Goal: Task Accomplishment & Management: Manage account settings

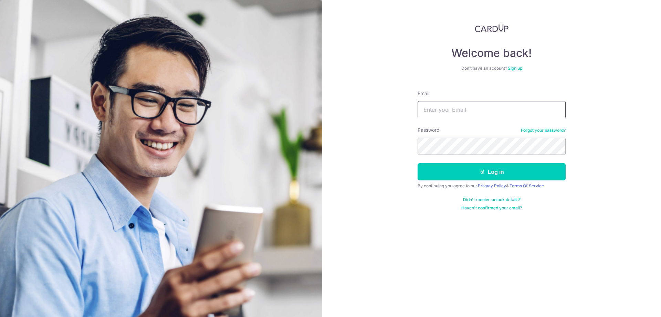
click at [434, 106] on input "Email" at bounding box center [492, 109] width 148 height 17
type input "[EMAIL_ADDRESS][DOMAIN_NAME]"
click at [442, 176] on button "Log in" at bounding box center [492, 171] width 148 height 17
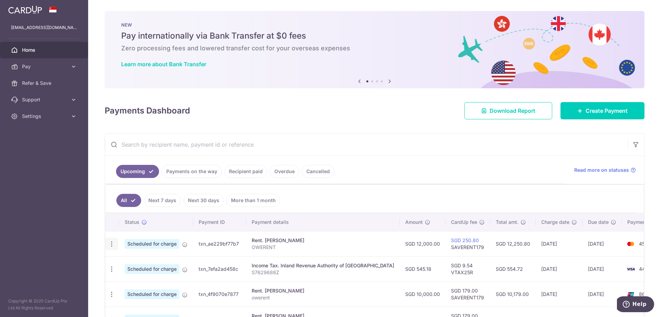
click at [111, 242] on icon "button" at bounding box center [111, 243] width 7 height 7
click at [148, 264] on span "Update payment" at bounding box center [148, 262] width 47 height 8
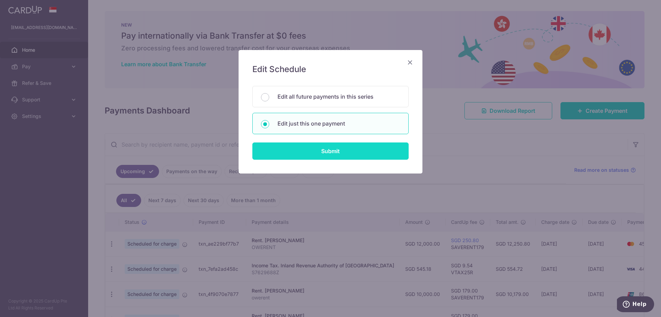
click at [312, 150] on input "Submit" at bounding box center [330, 150] width 156 height 17
radio input "true"
type input "12,000.00"
type input "04/11/2025"
type input "OWERENT"
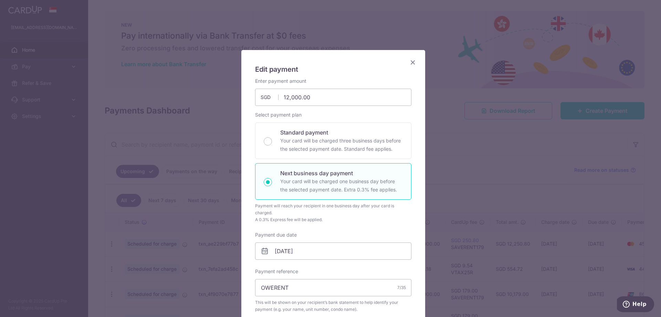
type input "SAVERENT179"
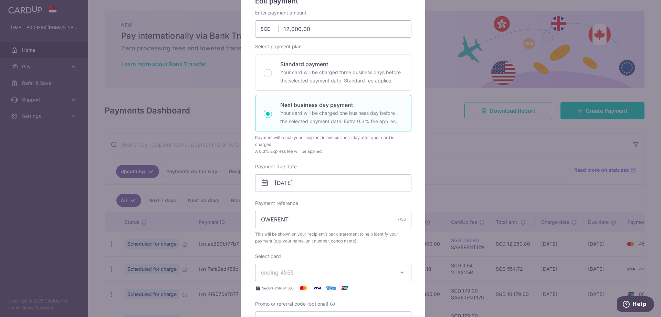
scroll to position [69, 0]
click at [281, 175] on input "04/11/2025" at bounding box center [333, 181] width 156 height 17
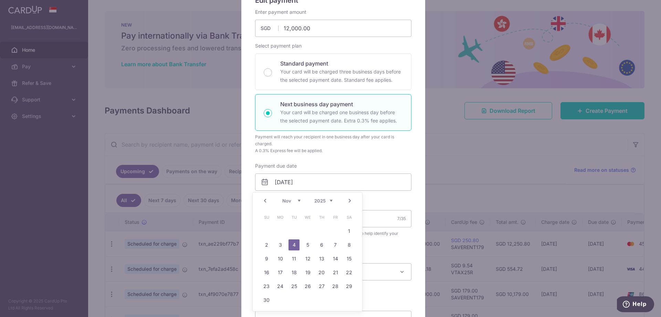
click at [266, 200] on link "Prev" at bounding box center [265, 200] width 8 height 8
click at [294, 255] on link "14" at bounding box center [294, 258] width 11 height 11
type input "14/10/2025"
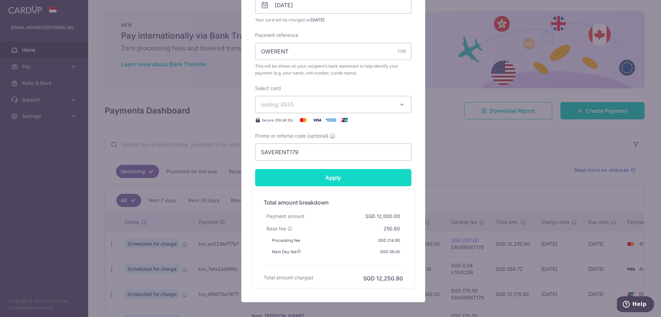
scroll to position [276, 0]
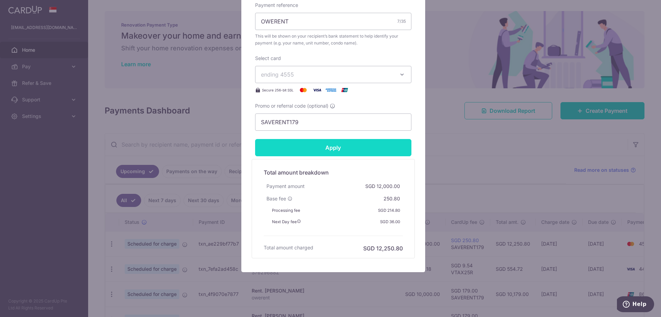
click at [338, 147] on input "Apply" at bounding box center [333, 147] width 156 height 17
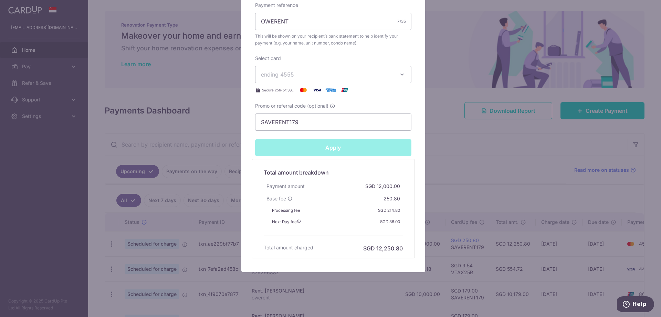
type input "Successfully Applied"
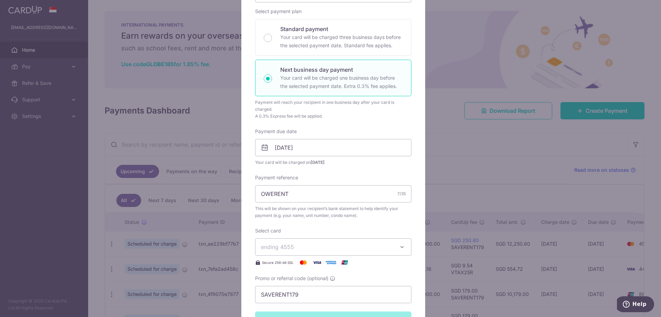
scroll to position [0, 0]
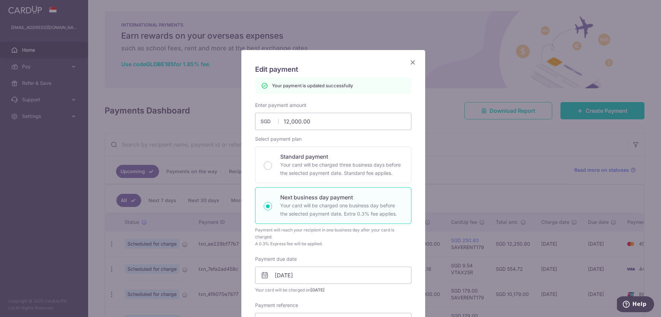
click at [410, 64] on icon "Close" at bounding box center [413, 62] width 8 height 9
